Goal: Browse casually: Explore the website without a specific task or goal

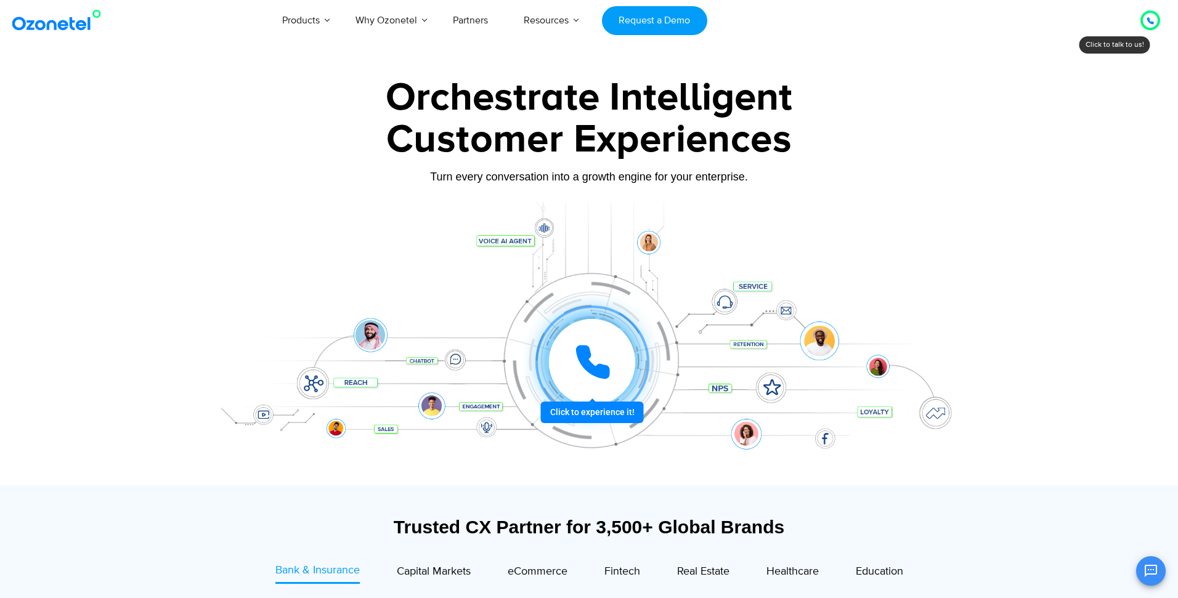
click at [581, 362] on icon at bounding box center [592, 362] width 31 height 31
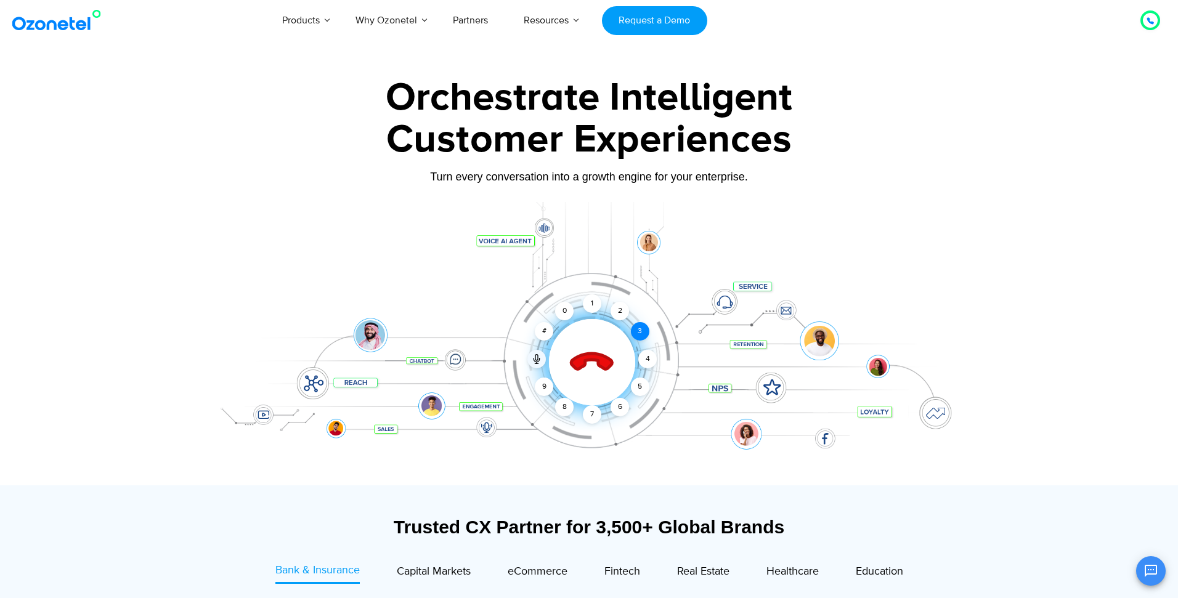
click at [640, 332] on div "3" at bounding box center [640, 331] width 18 height 18
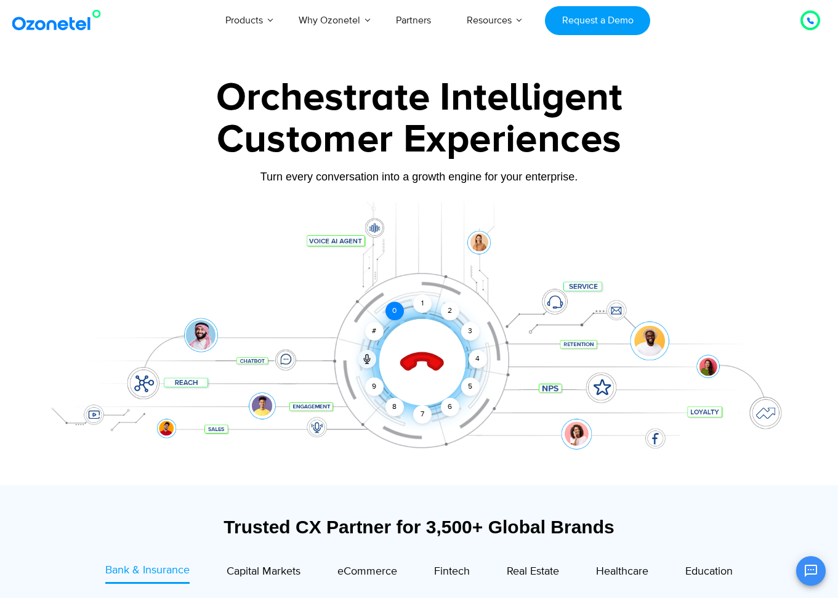
click at [393, 308] on div "0" at bounding box center [395, 311] width 18 height 18
click at [426, 367] on icon at bounding box center [422, 362] width 52 height 52
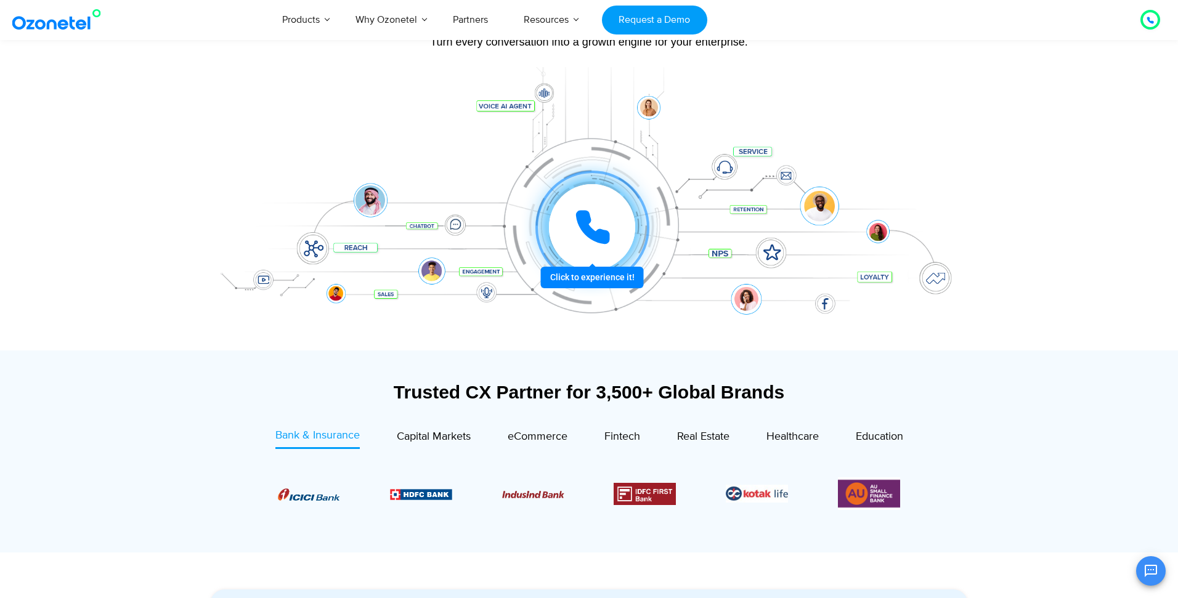
scroll to position [136, 0]
click at [540, 94] on div at bounding box center [589, 208] width 770 height 283
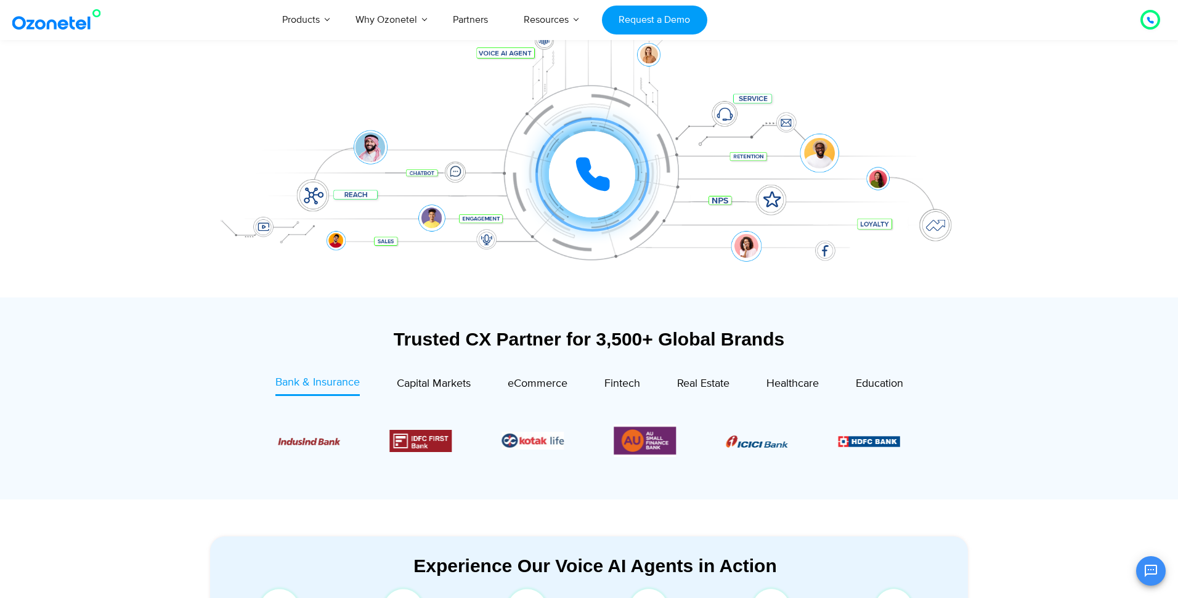
scroll to position [0, 0]
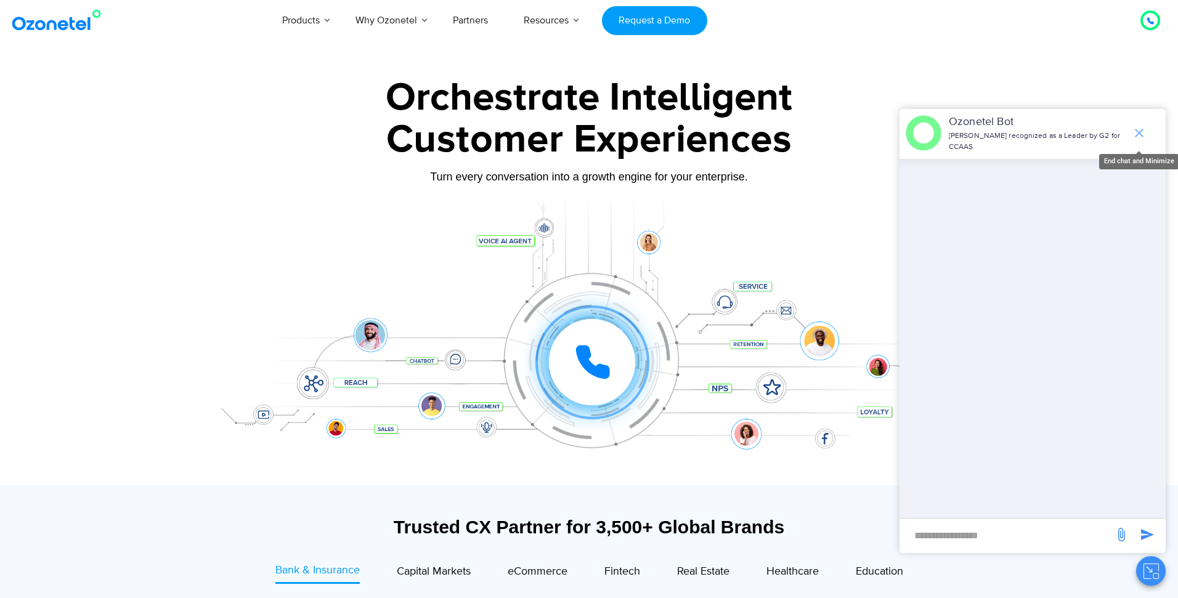
click at [1141, 132] on icon "end chat or minimize" at bounding box center [1139, 133] width 15 height 15
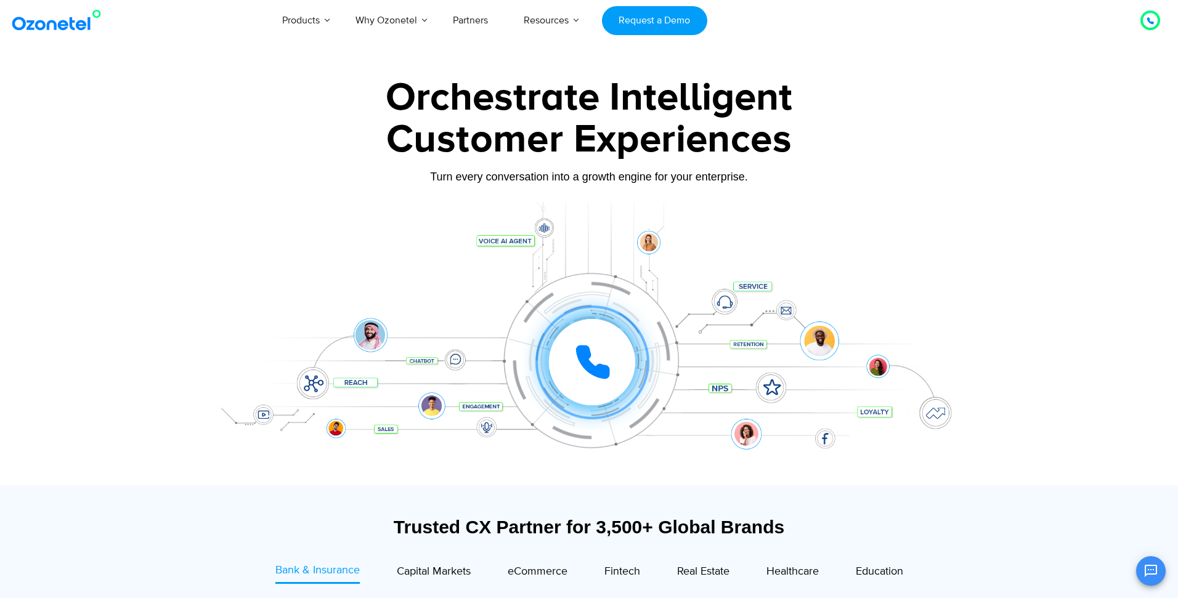
click at [1155, 572] on icon "Open chat" at bounding box center [1150, 571] width 15 height 15
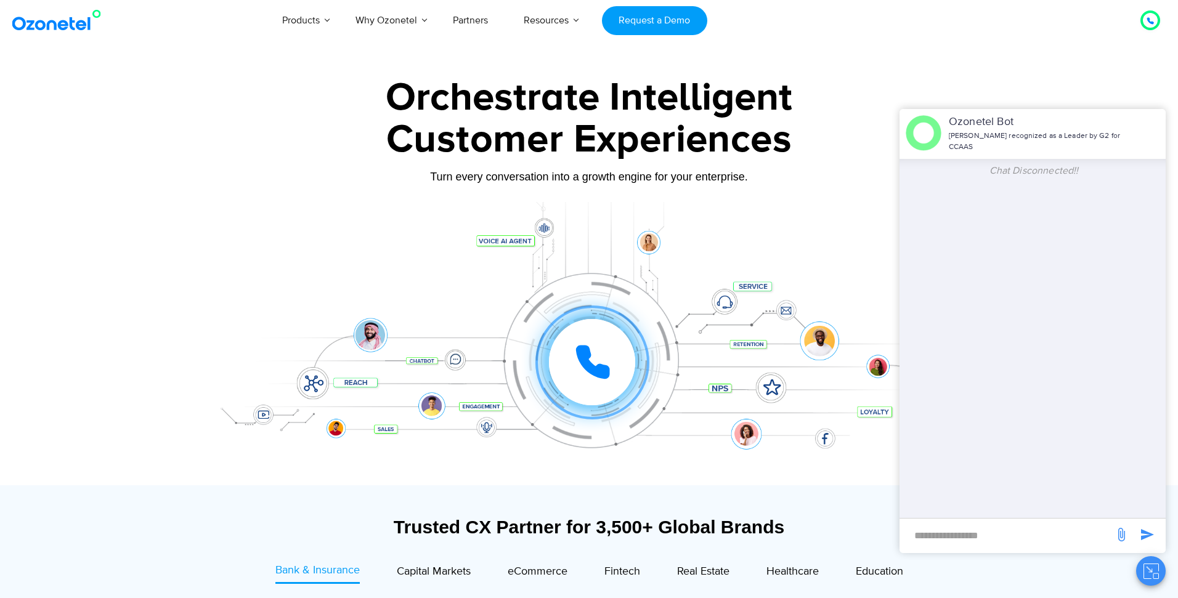
click at [1155, 567] on icon "Close chat" at bounding box center [1150, 571] width 15 height 15
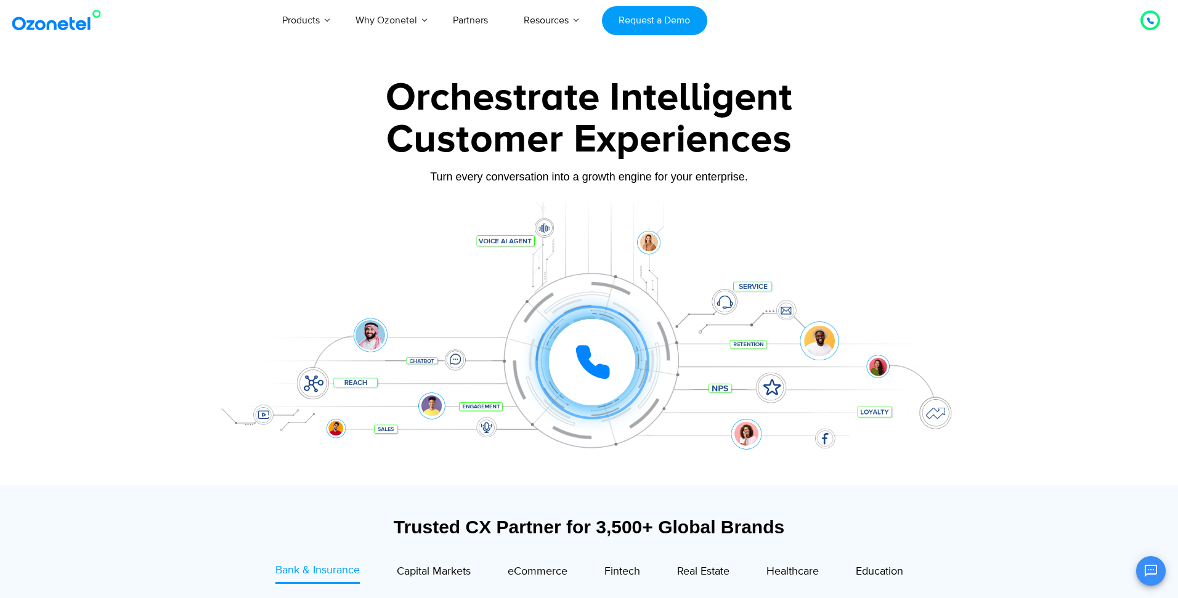
click at [365, 385] on div "Click to experience it! Call ended 1 2 3 4 5 6 7 8 9 # 0" at bounding box center [589, 337] width 770 height 209
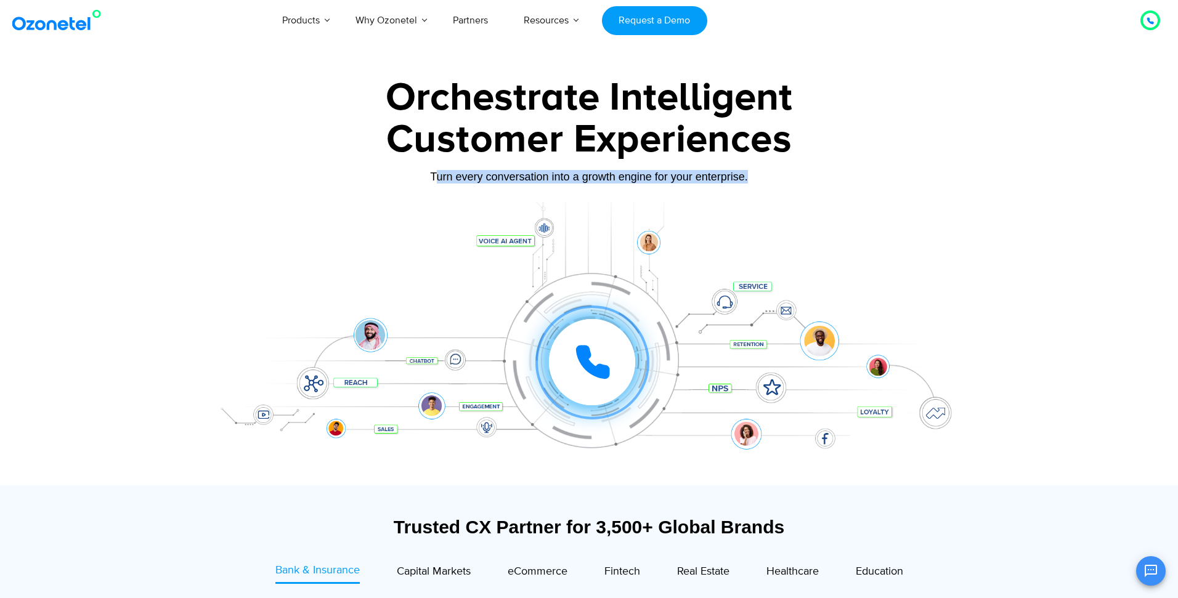
drag, startPoint x: 752, startPoint y: 184, endPoint x: 434, endPoint y: 176, distance: 318.6
click at [434, 182] on div "Turn every conversation into a growth engine for your enterprise." at bounding box center [589, 185] width 770 height 7
click at [440, 172] on div "Turn every conversation into a growth engine for your enterprise." at bounding box center [589, 177] width 770 height 14
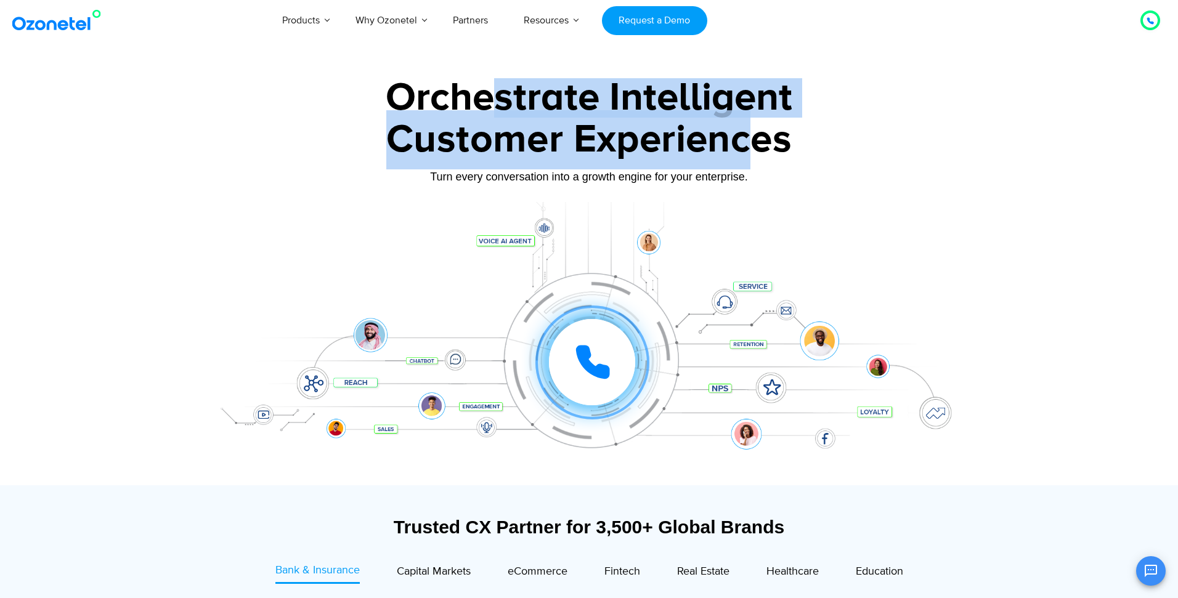
drag, startPoint x: 487, startPoint y: 93, endPoint x: 745, endPoint y: 128, distance: 259.8
click at [745, 128] on div "Orchestrate Intelligent Customer Experiences Turn every conversation into a gro…" at bounding box center [589, 281] width 770 height 407
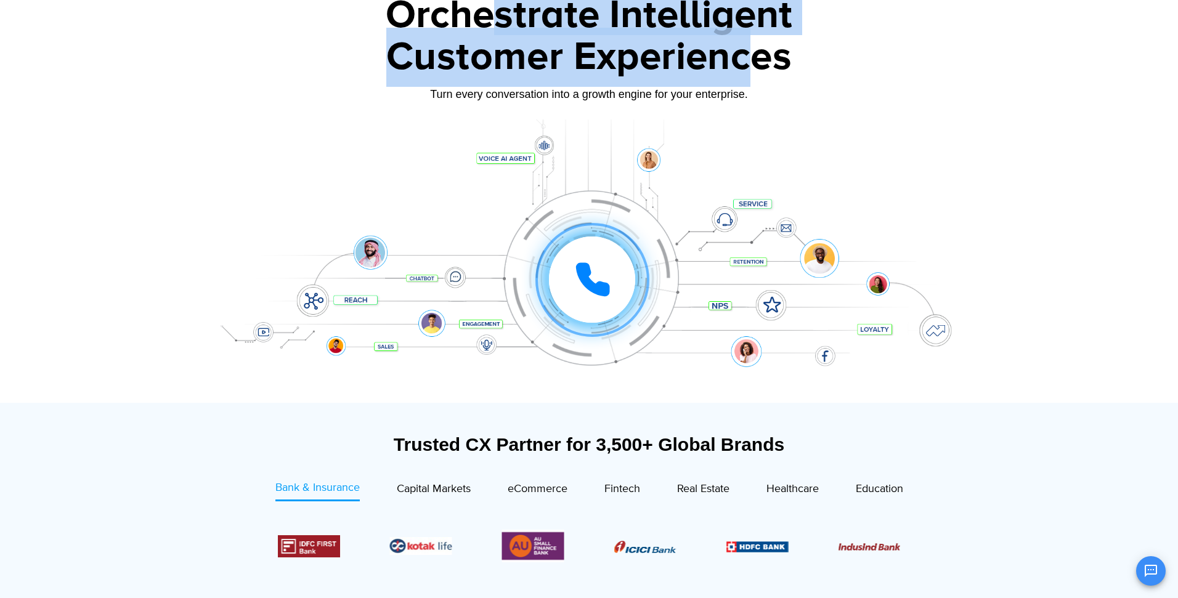
scroll to position [86, 0]
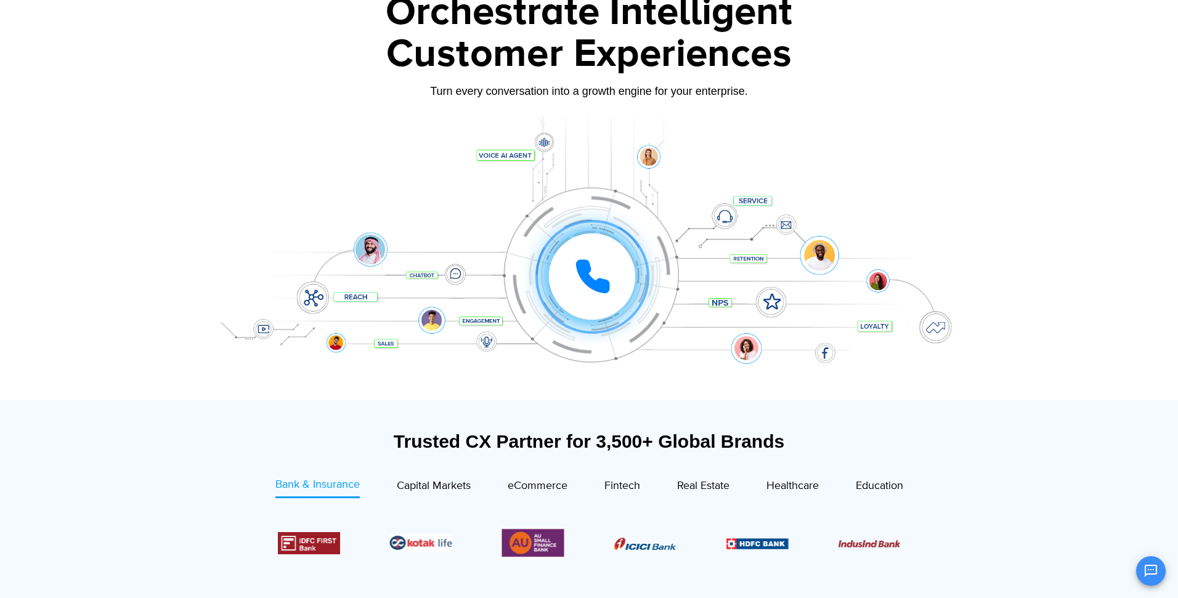
click at [971, 96] on div "Turn every conversation into a growth engine for your enterprise." at bounding box center [589, 91] width 770 height 14
